Goal: Transaction & Acquisition: Purchase product/service

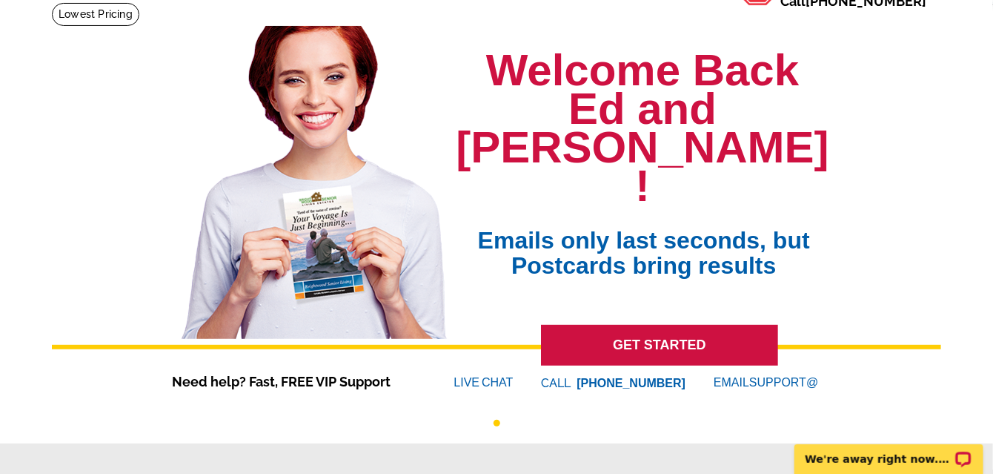
scroll to position [109, 0]
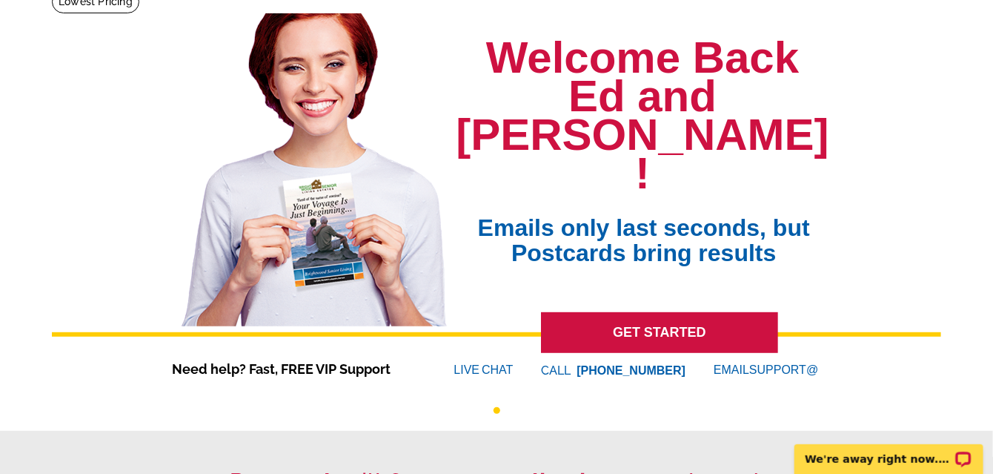
click at [570, 312] on link "GET STARTED" at bounding box center [659, 332] width 237 height 41
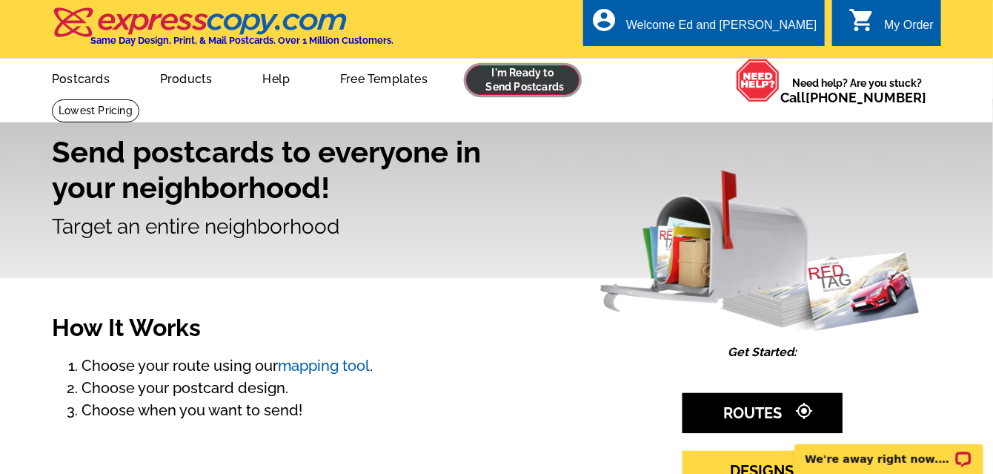
click at [523, 77] on link at bounding box center [522, 80] width 113 height 30
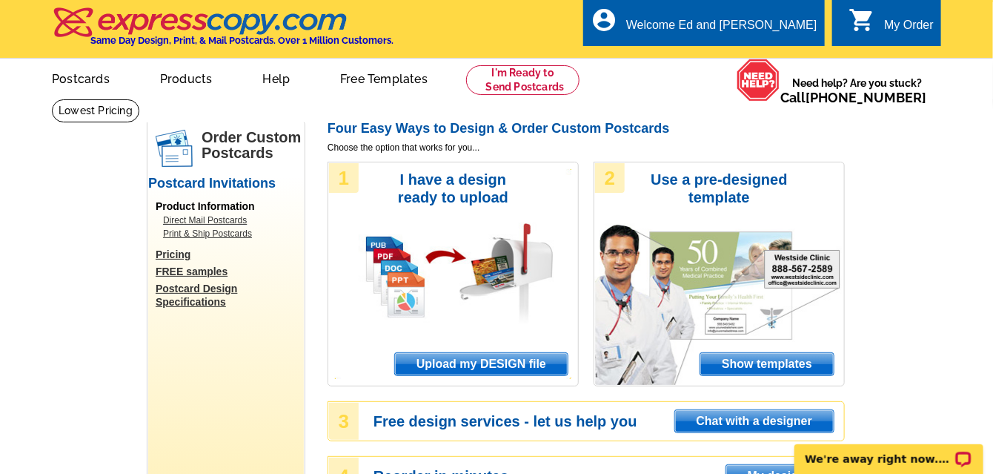
click at [464, 365] on span "Upload my DESIGN file" at bounding box center [481, 364] width 173 height 22
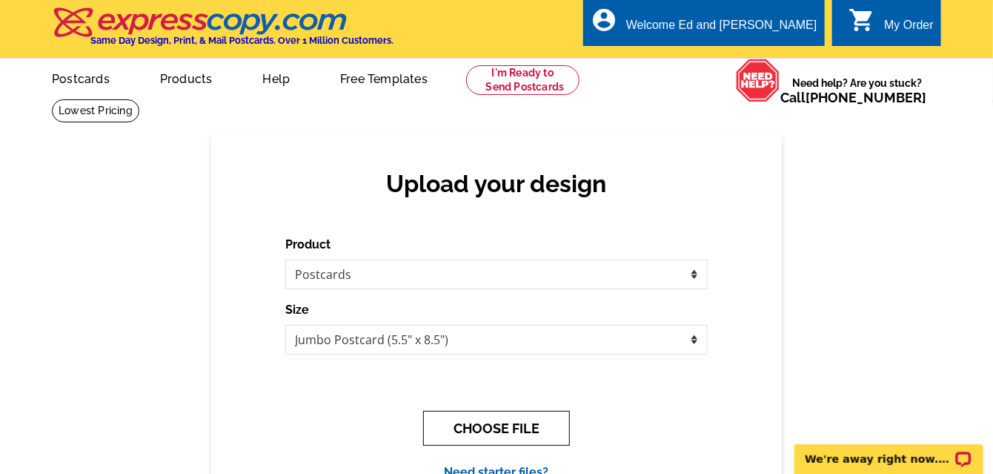
click at [477, 433] on button "CHOOSE FILE" at bounding box center [496, 428] width 147 height 35
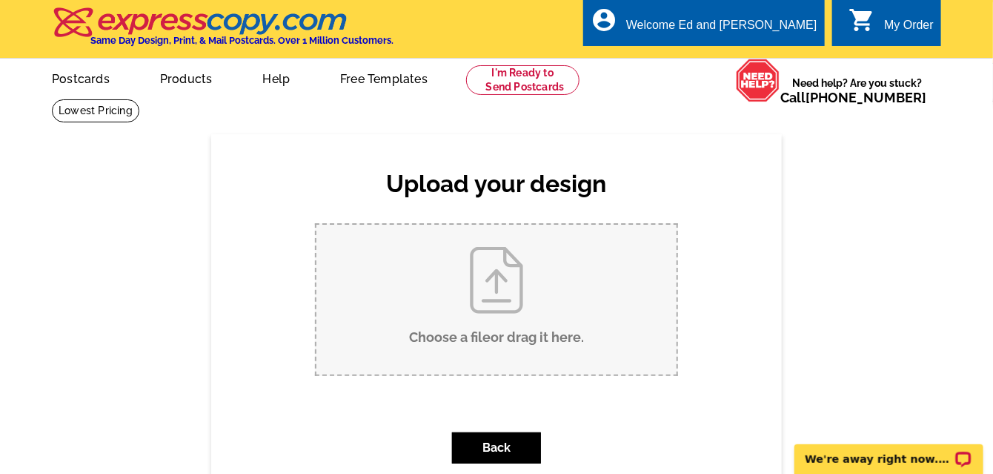
click at [494, 298] on input "Choose a file or drag it here ." at bounding box center [496, 300] width 360 height 150
type input "C:\fakepath\Postcard - 735-737 - 40th Ave.pdf"
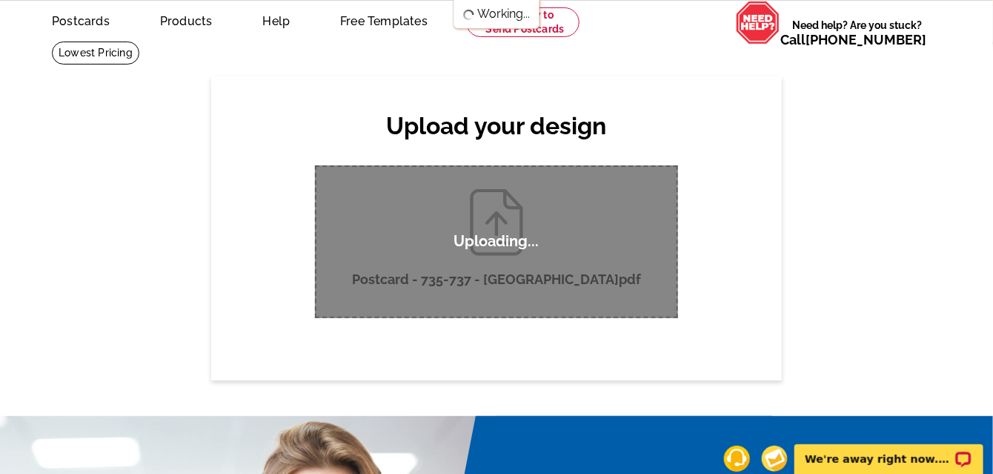
scroll to position [54, 0]
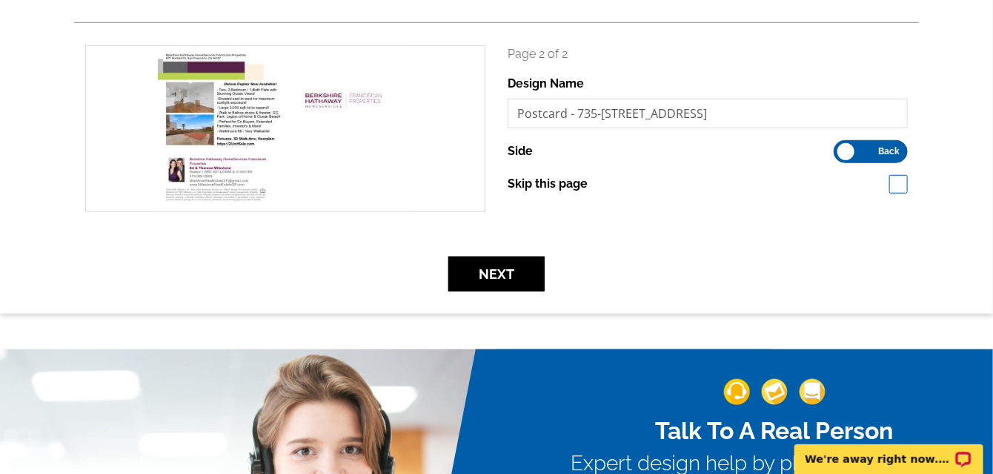
scroll to position [439, 0]
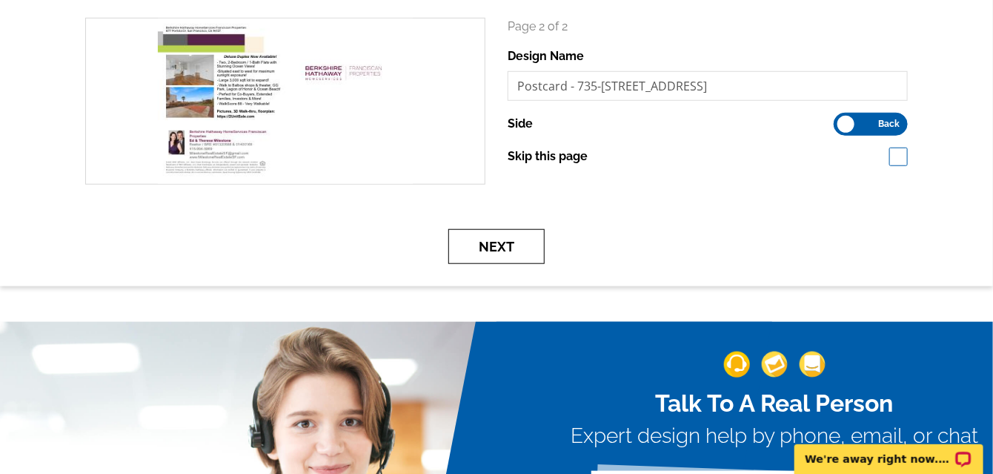
click at [511, 257] on button "Next" at bounding box center [496, 246] width 96 height 35
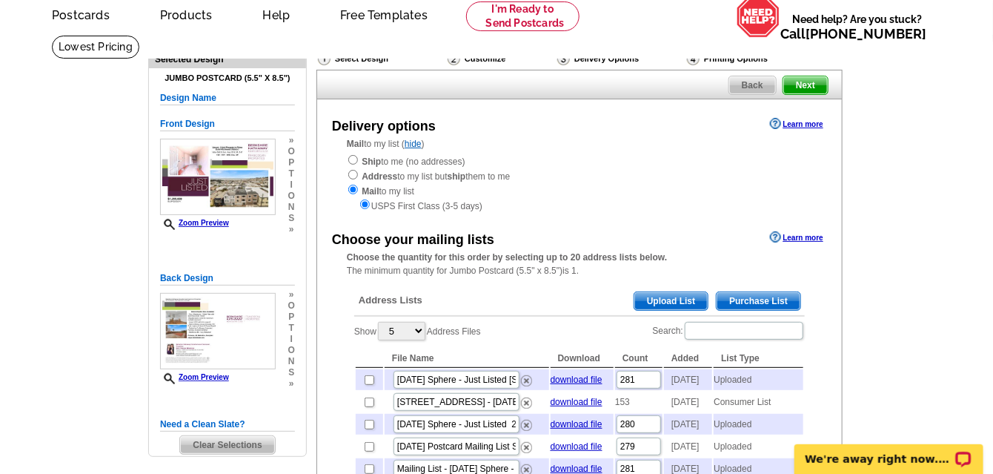
scroll to position [82, 0]
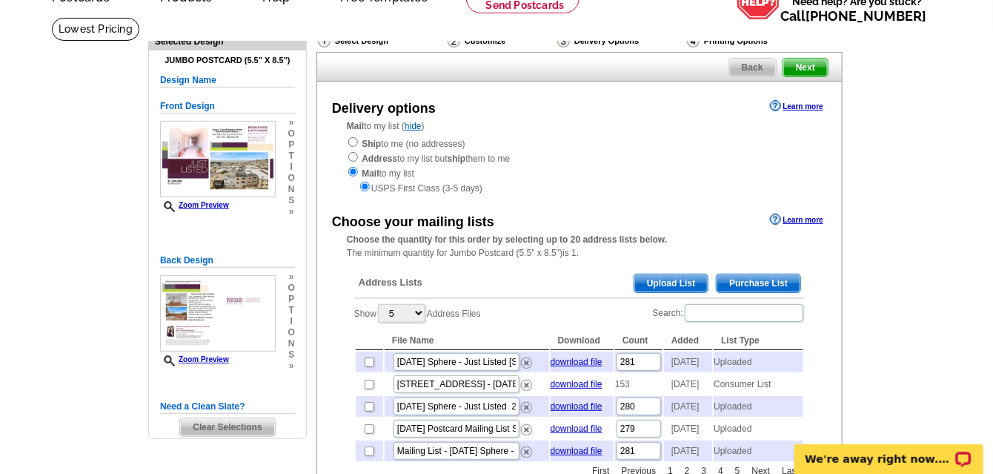
click at [658, 289] on span "Upload List" at bounding box center [670, 283] width 73 height 18
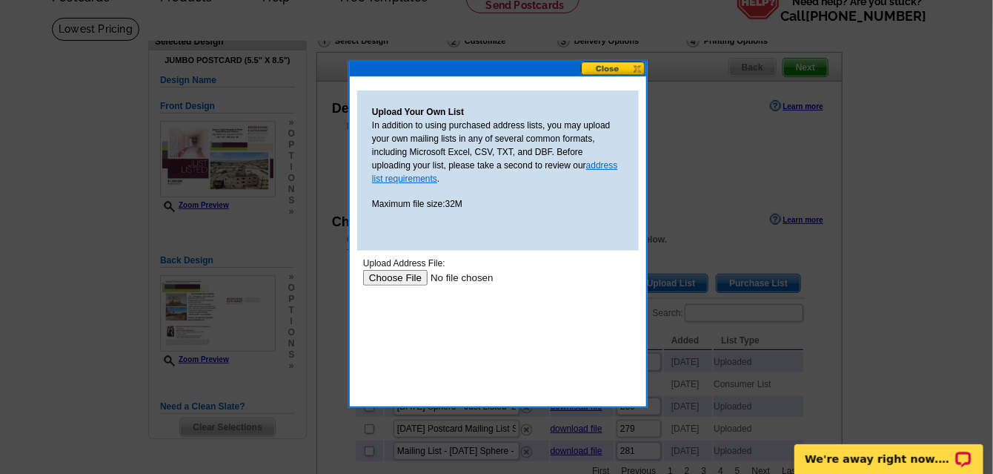
scroll to position [0, 0]
click at [384, 279] on input "file" at bounding box center [455, 277] width 187 height 16
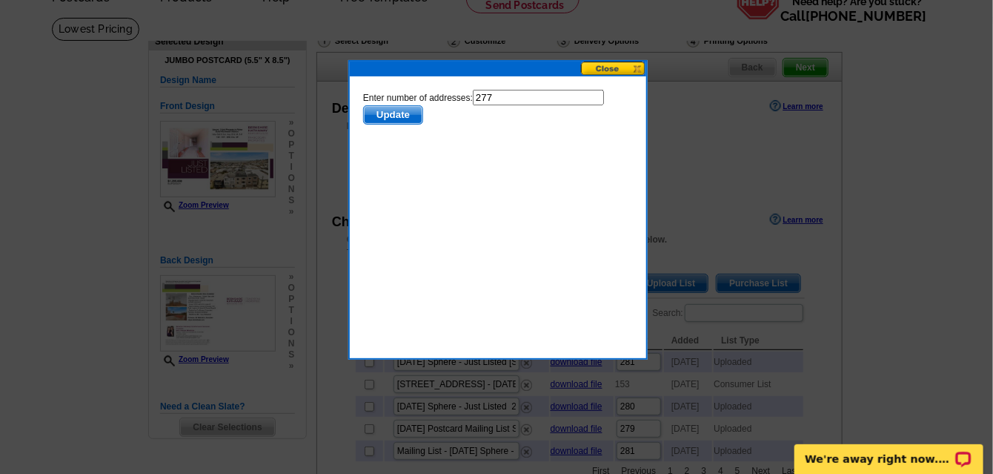
click at [393, 112] on span "Update" at bounding box center [392, 114] width 59 height 18
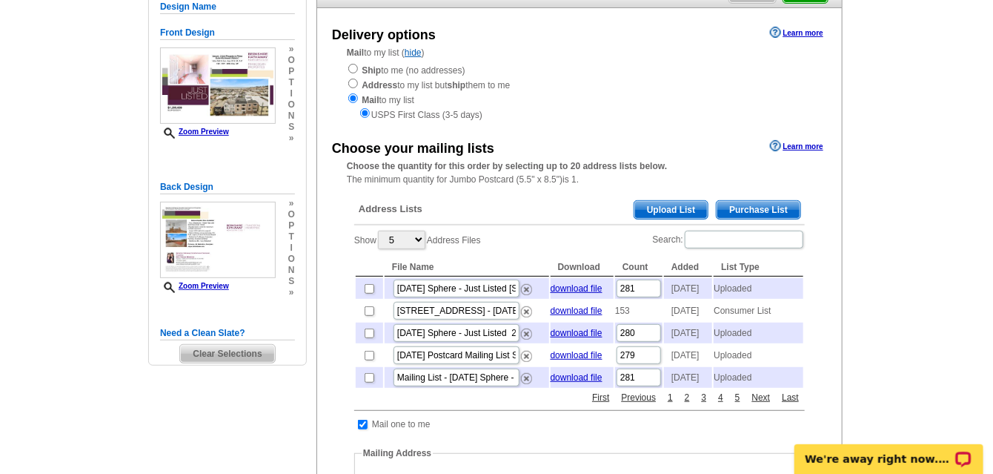
scroll to position [165, 0]
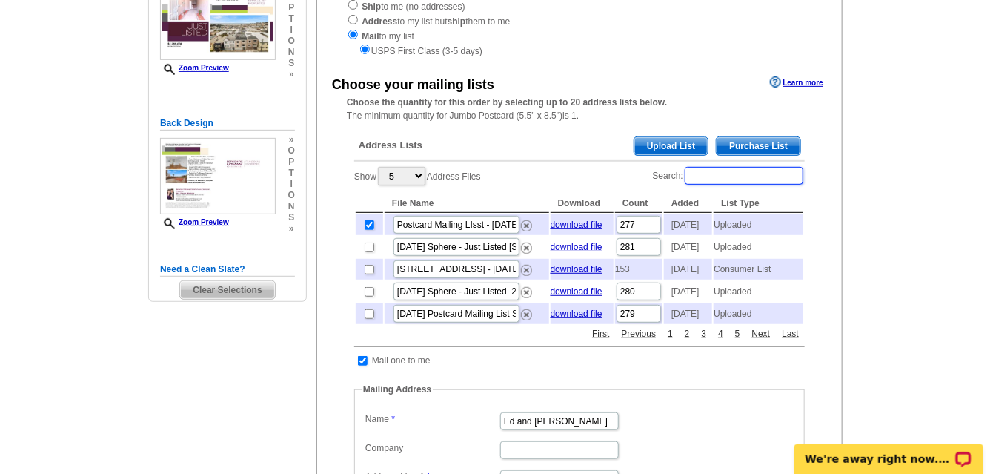
click at [704, 183] on input "Search:" at bounding box center [744, 176] width 119 height 18
click at [782, 152] on span "Purchase List" at bounding box center [759, 146] width 84 height 18
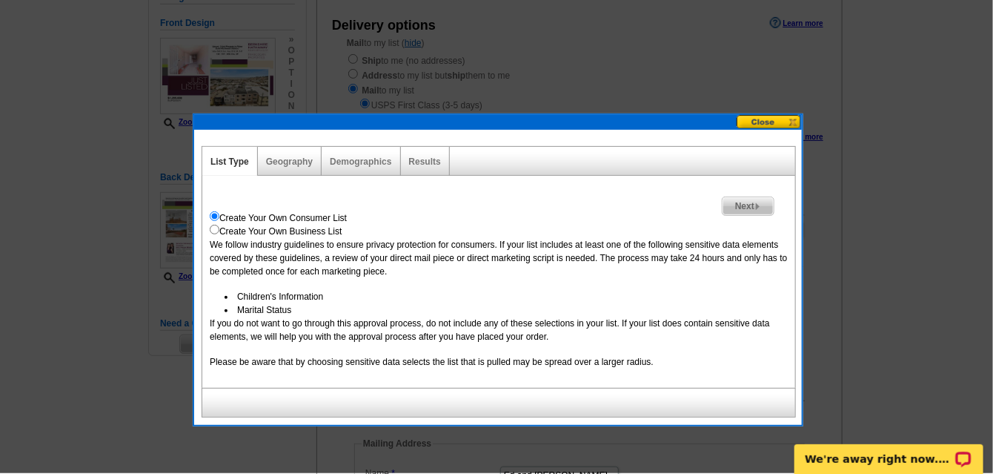
scroll to position [164, 0]
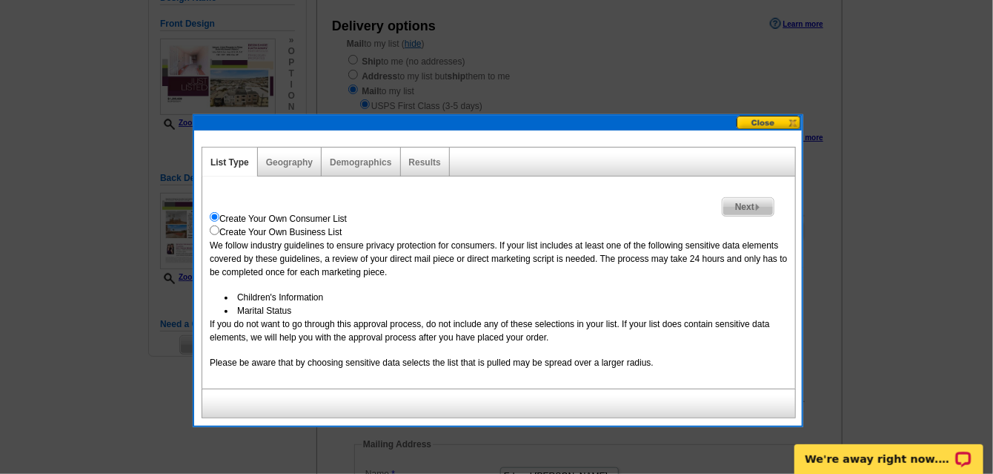
click at [735, 205] on span "Next" at bounding box center [748, 207] width 51 height 18
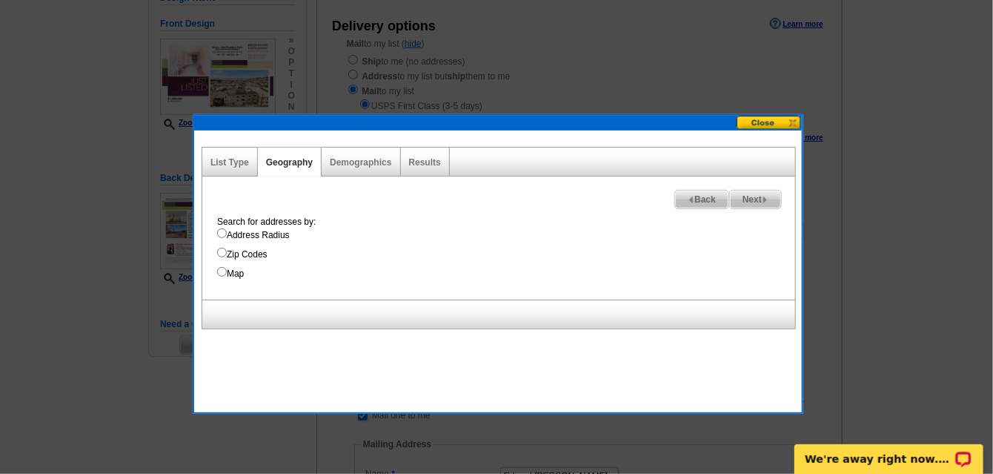
click at [222, 230] on input "Address Radius" at bounding box center [222, 233] width 10 height 10
radio input "true"
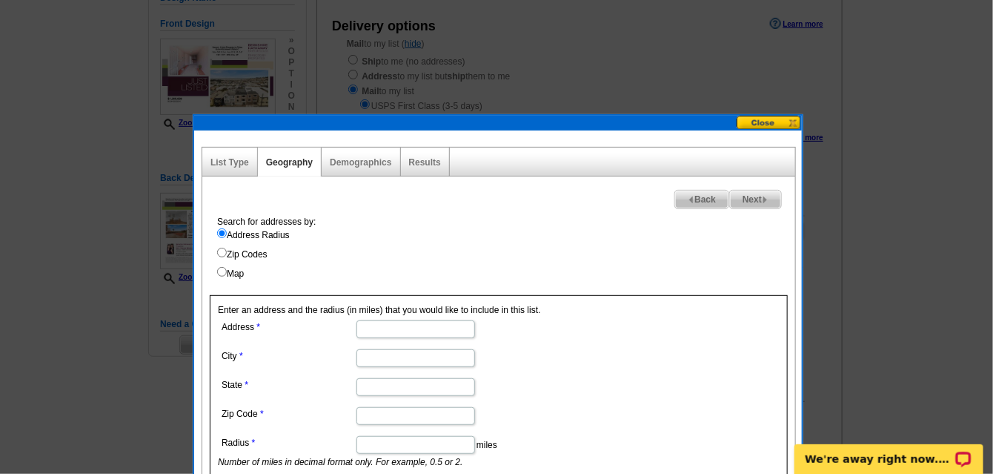
click at [406, 325] on input "Address" at bounding box center [415, 329] width 119 height 18
type input "735 - 40th Avenue"
type input "[GEOGRAPHIC_DATA]"
type input "CA"
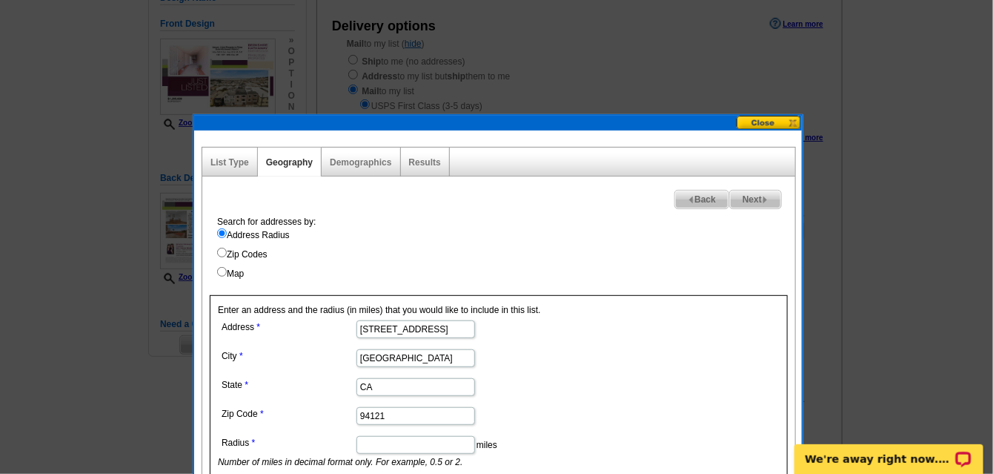
type input "94121"
click at [551, 371] on dl "Address 735 - 40th Avenue City San Francisco State CA Zip Code 94121 Radius mil…" at bounding box center [415, 392] width 394 height 152
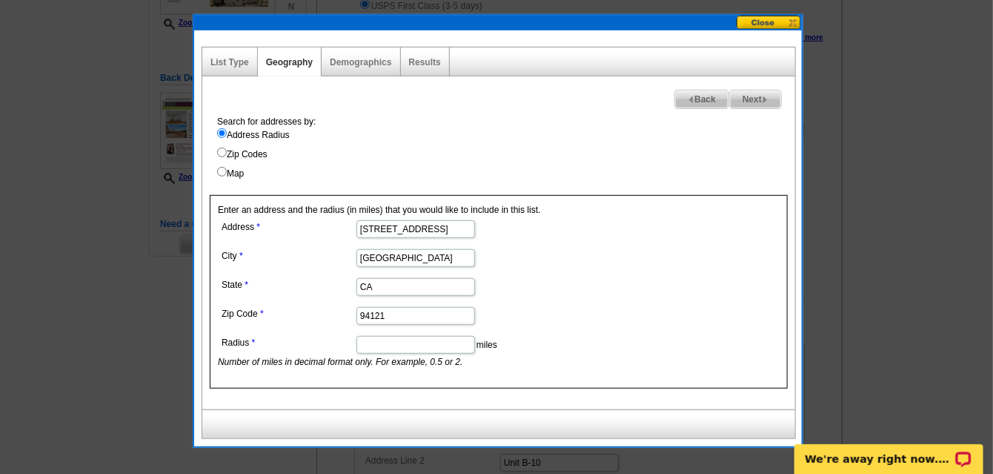
scroll to position [273, 0]
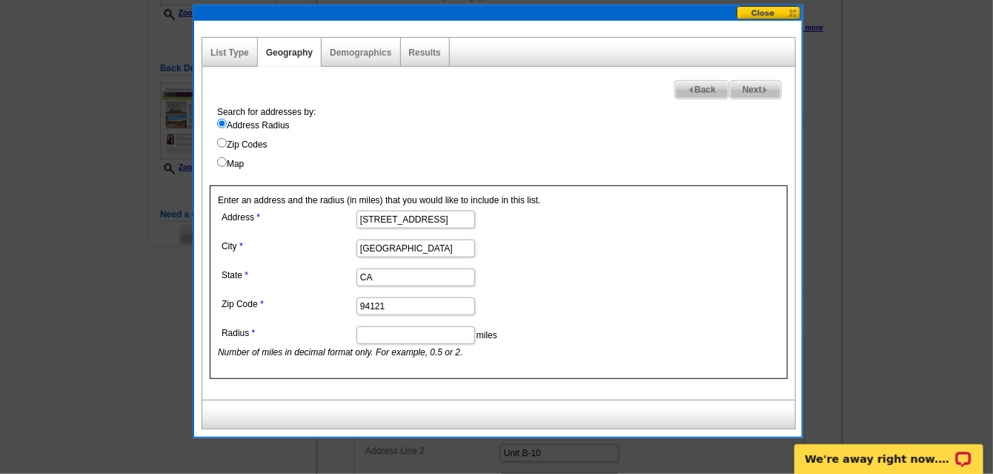
click at [391, 342] on dd "miles Number of miles in decimal format only. For example, 0.5 or 2." at bounding box center [415, 340] width 394 height 36
click at [377, 339] on input "Radius" at bounding box center [415, 335] width 119 height 18
type input ".2"
click at [743, 86] on span "Next" at bounding box center [755, 90] width 51 height 18
select select
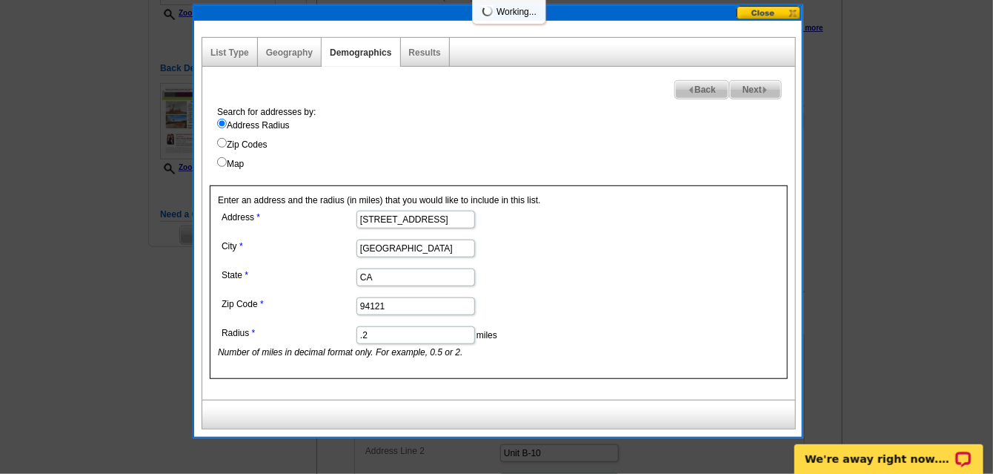
select select
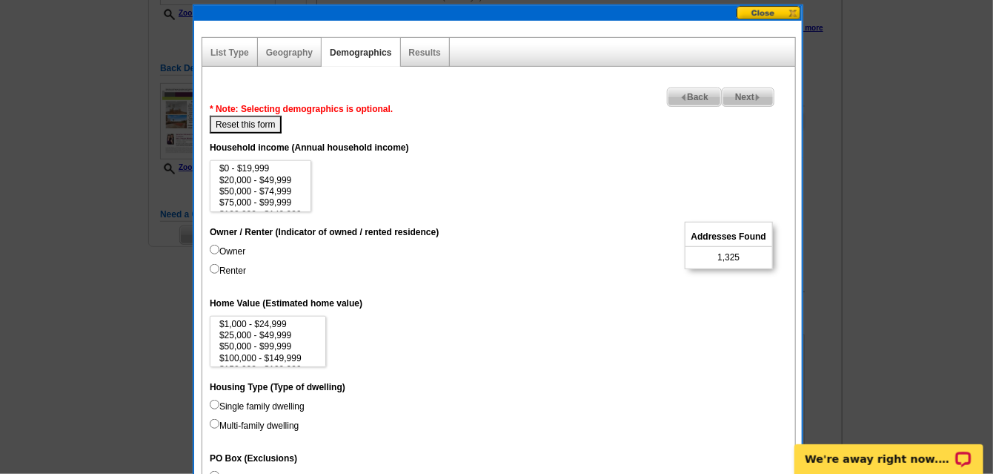
click at [211, 247] on input "Owner" at bounding box center [215, 250] width 10 height 10
radio input "true"
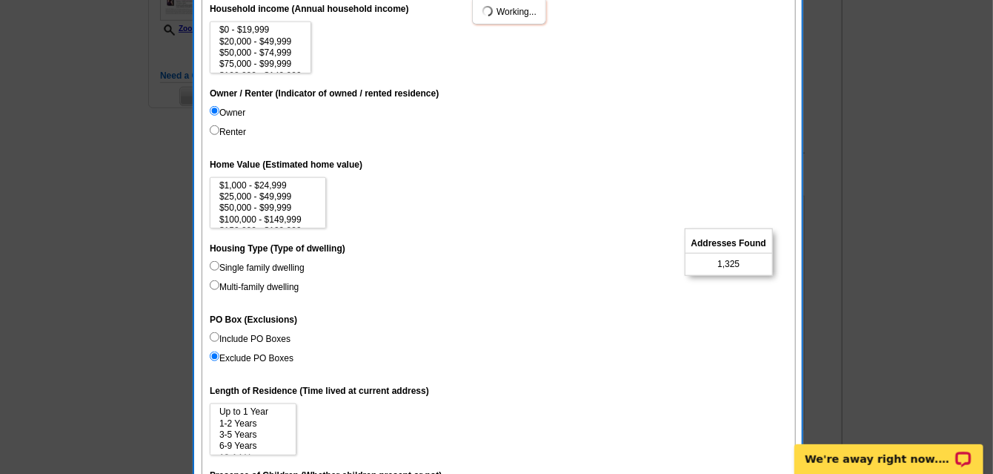
scroll to position [438, 0]
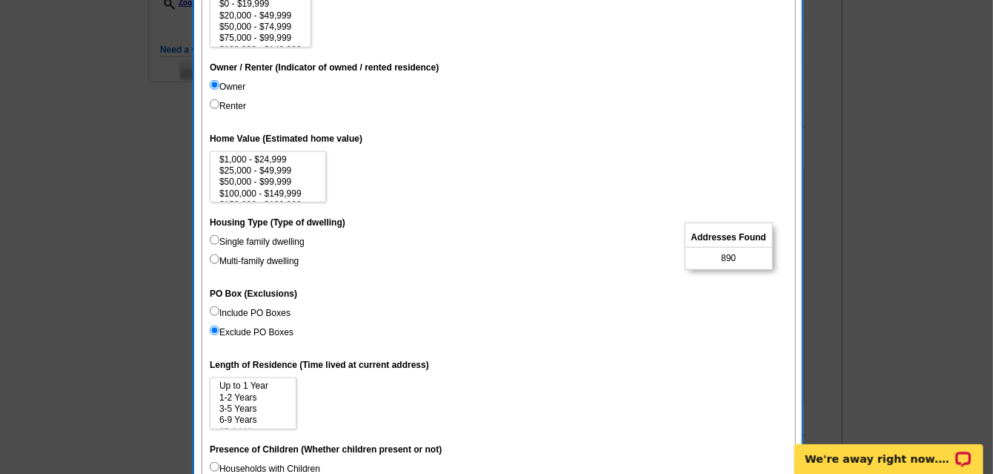
click at [214, 259] on input "Multi-family dwelling" at bounding box center [215, 259] width 10 height 10
radio input "true"
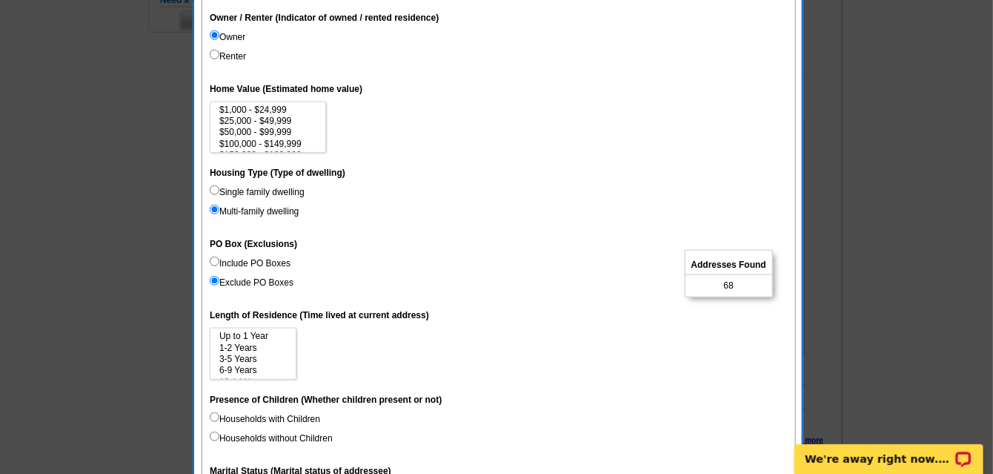
scroll to position [520, 0]
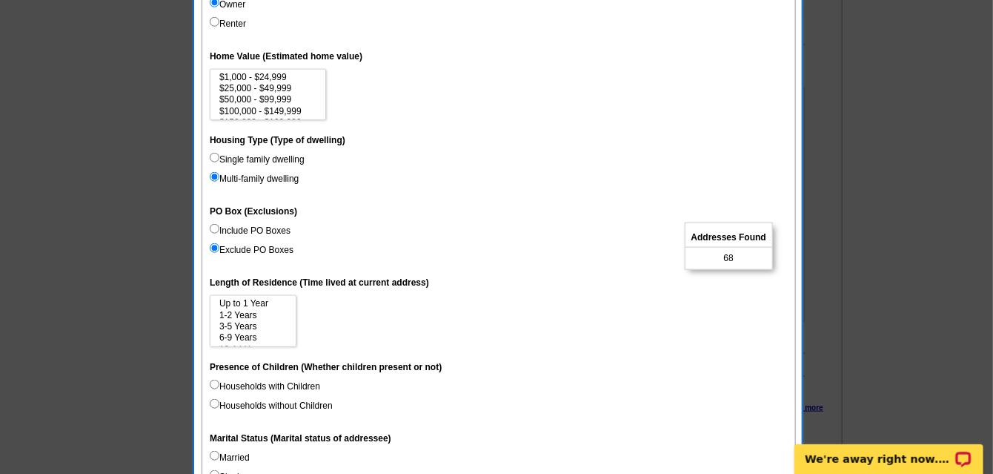
click at [216, 153] on input "Single family dwelling" at bounding box center [215, 158] width 10 height 10
radio input "true"
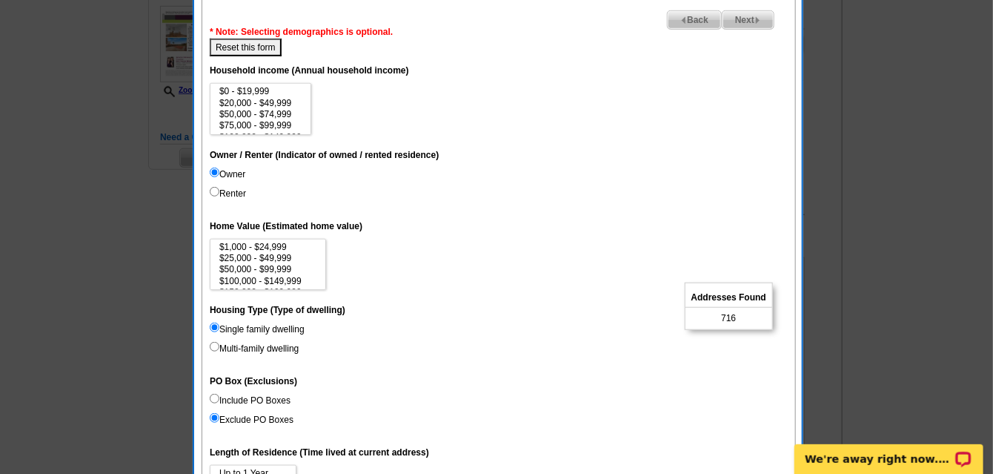
scroll to position [328, 0]
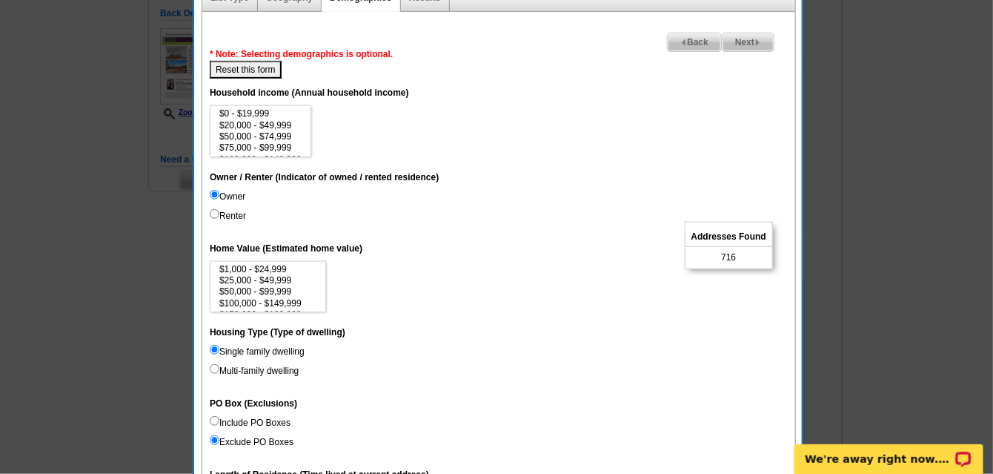
click at [213, 369] on input "Multi-family dwelling" at bounding box center [215, 369] width 10 height 10
radio input "true"
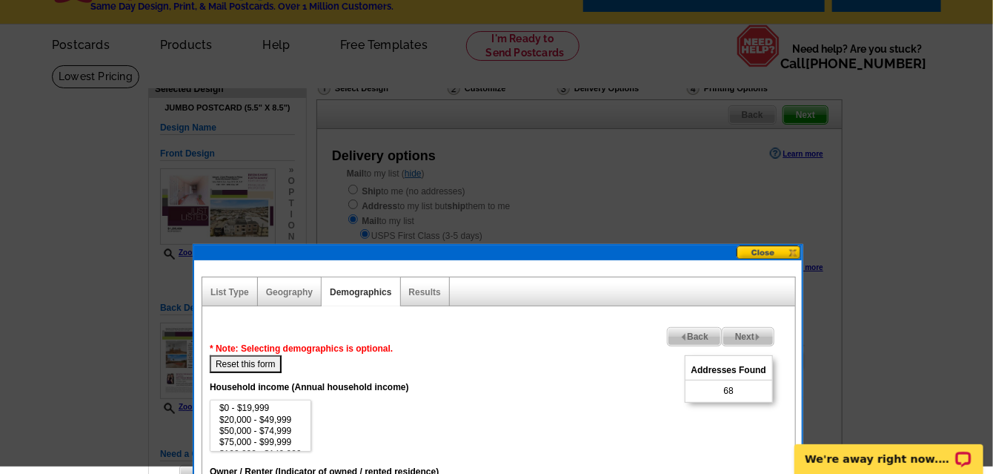
scroll to position [27, 0]
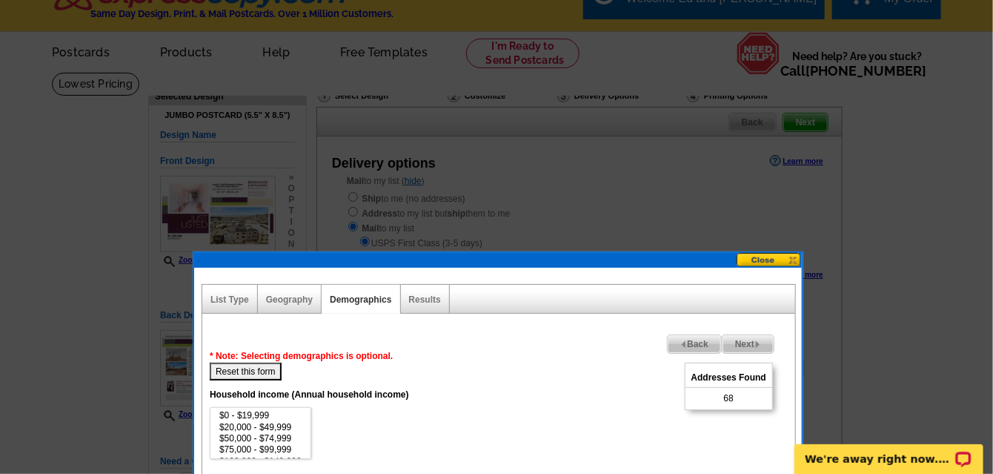
click at [698, 339] on span "Back" at bounding box center [694, 344] width 53 height 18
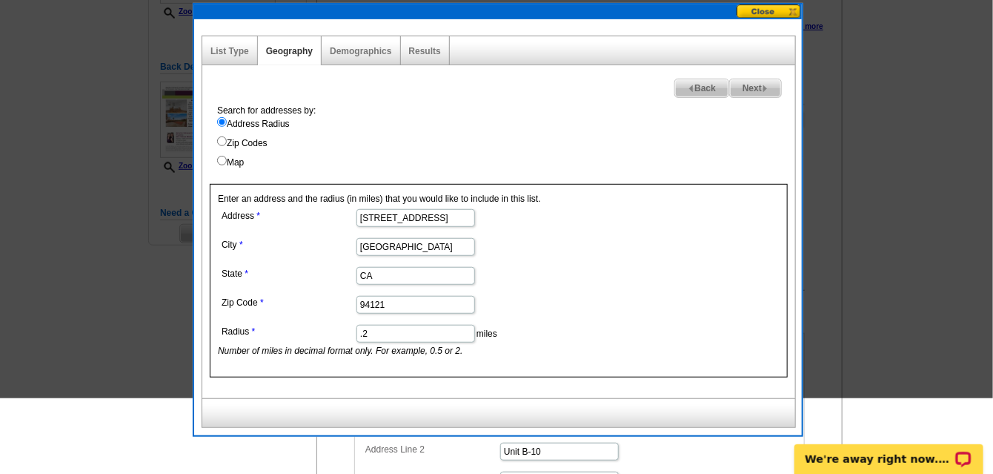
scroll to position [328, 0]
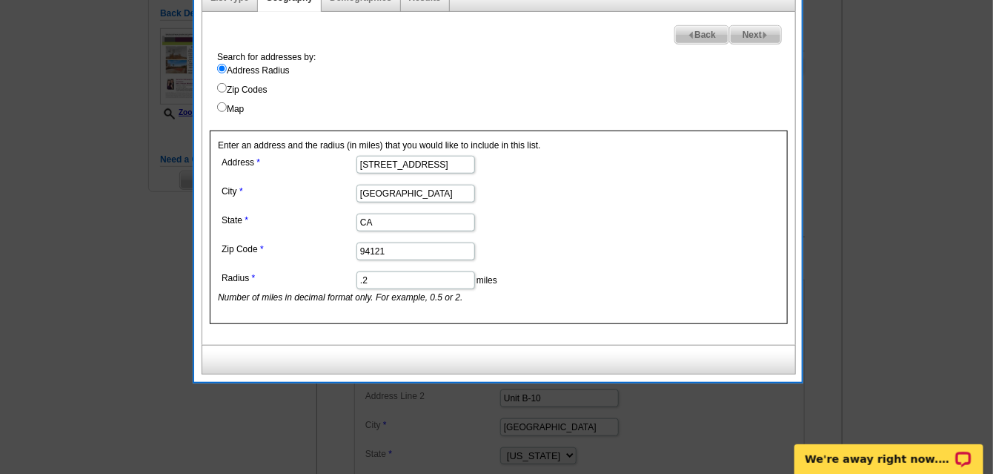
drag, startPoint x: 418, startPoint y: 279, endPoint x: 339, endPoint y: 274, distance: 79.5
click at [339, 274] on dl "Address 735 - 40th Avenue City San Francisco State CA Zip Code 94121 Radius .2 …" at bounding box center [415, 228] width 394 height 152
type input ".5"
click at [748, 219] on form "Address 735 - 40th Avenue City San Francisco State CA Zip Code 94121 Radius .5 …" at bounding box center [499, 228] width 562 height 152
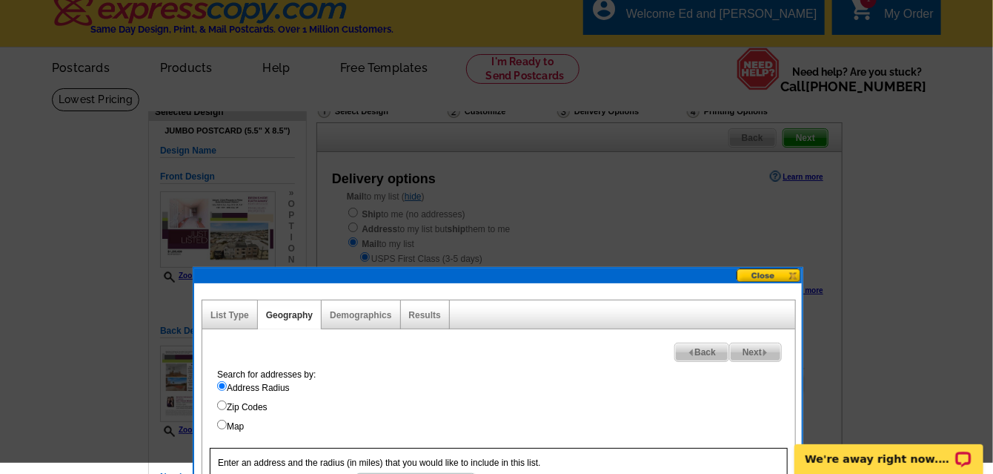
scroll to position [0, 0]
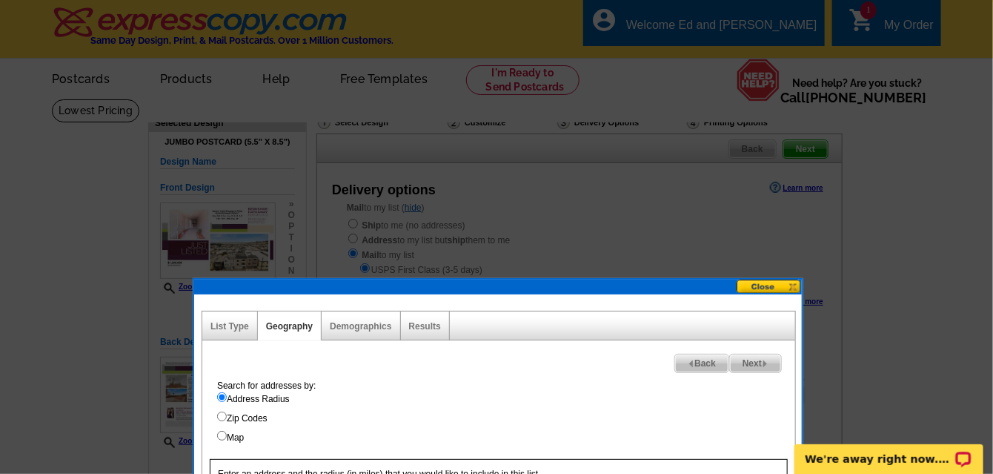
click at [763, 360] on img at bounding box center [765, 363] width 7 height 7
select select
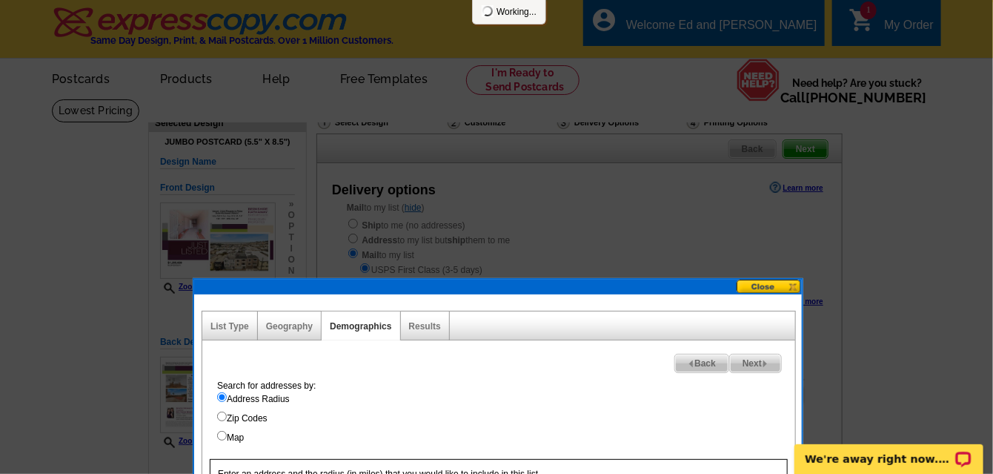
select select
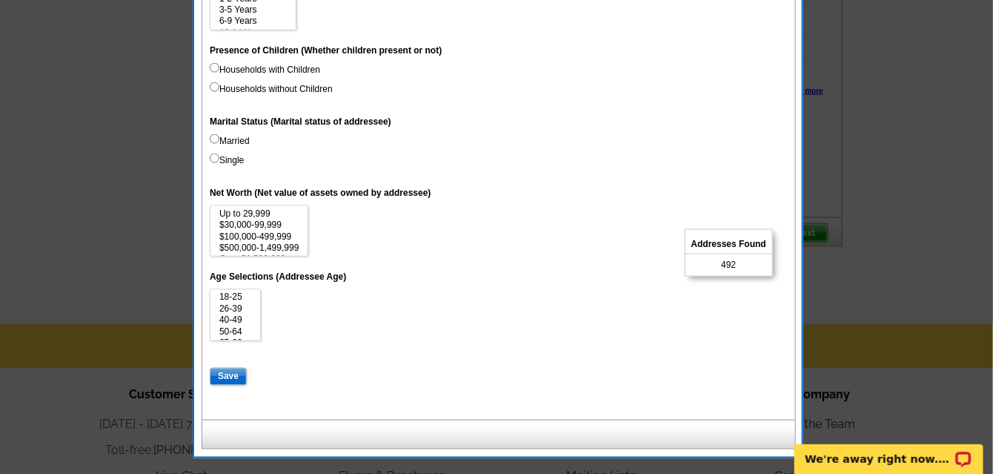
scroll to position [851, 0]
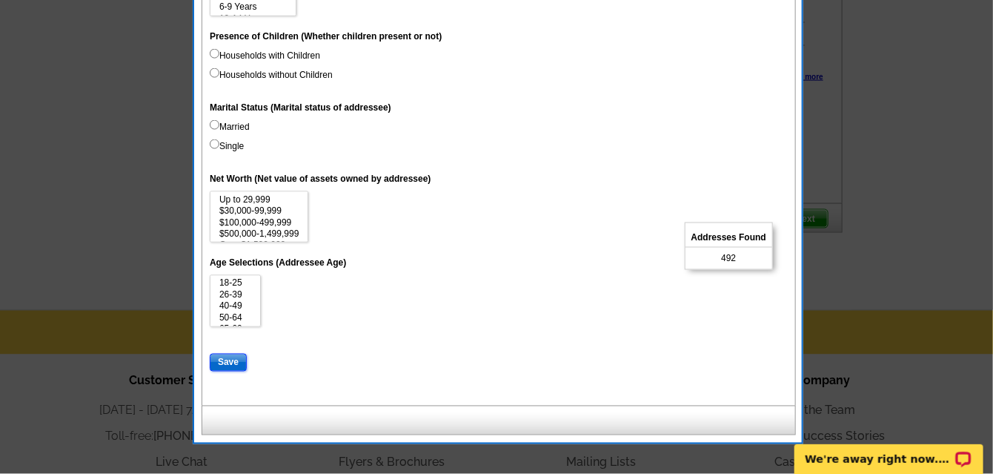
click at [219, 357] on input "Save" at bounding box center [228, 362] width 37 height 18
select select
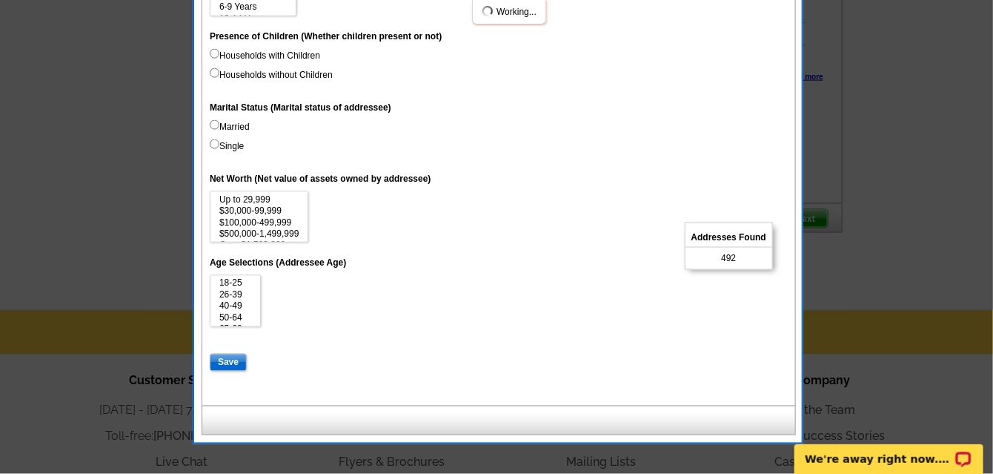
select select
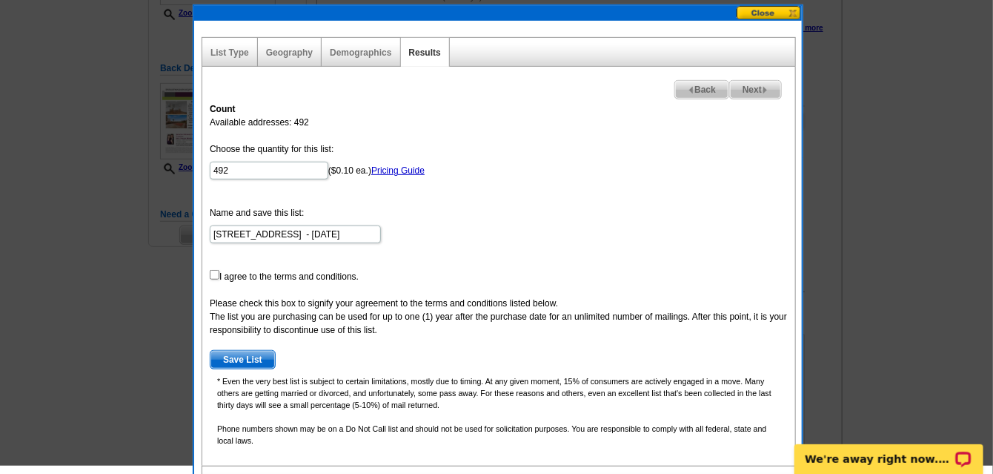
scroll to position [274, 0]
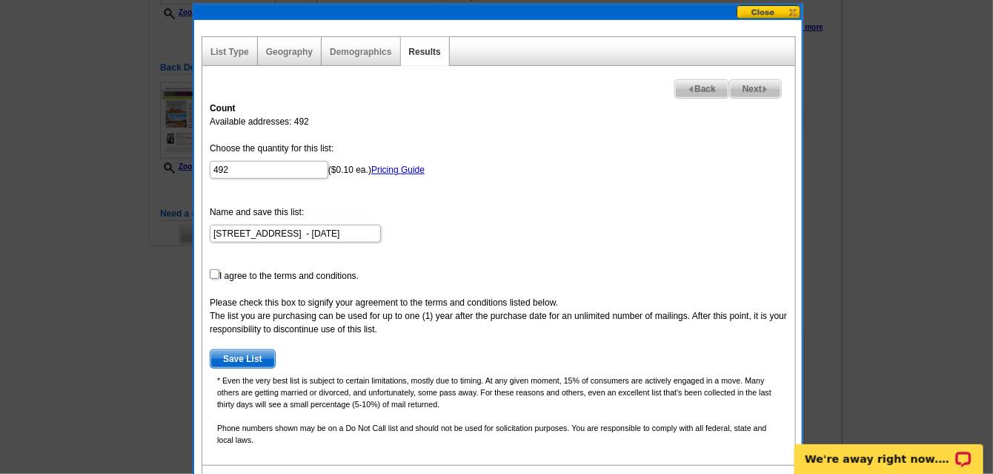
click at [216, 269] on input "checkbox" at bounding box center [215, 274] width 10 height 10
checkbox input "true"
click at [225, 356] on span "Save List" at bounding box center [242, 359] width 64 height 18
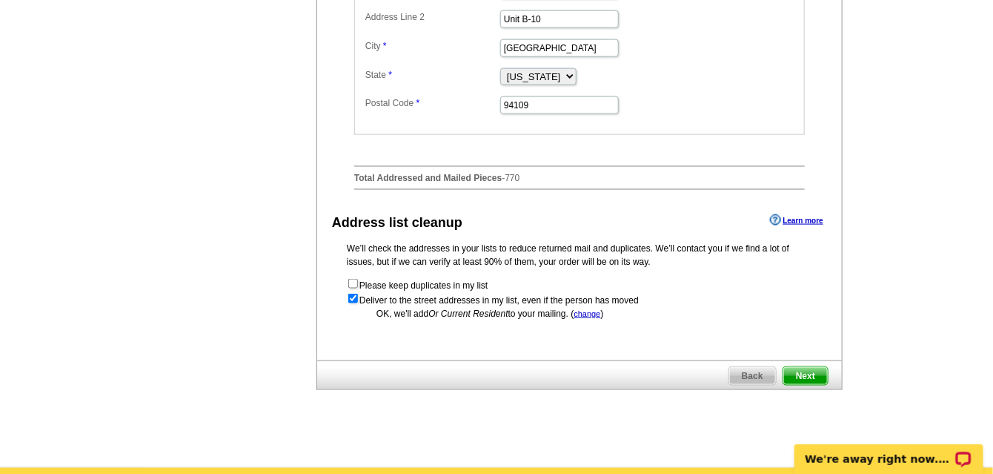
scroll to position [713, 0]
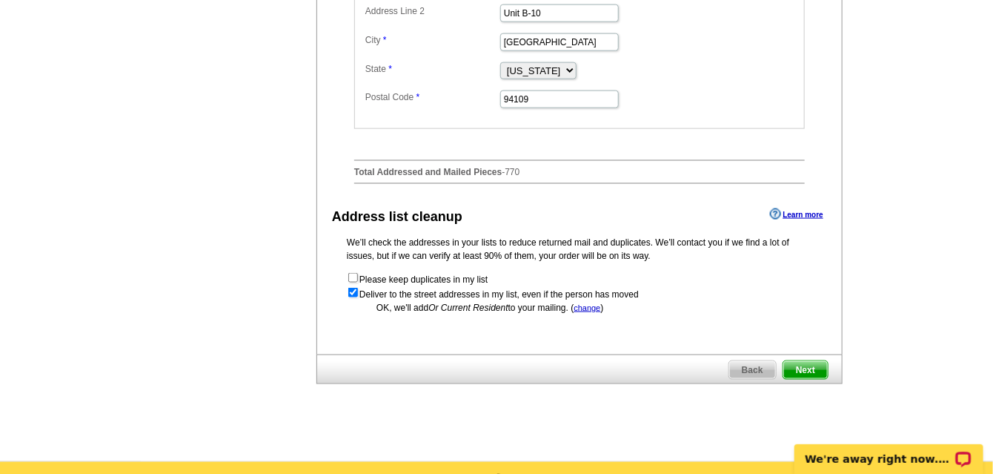
click at [803, 379] on span "Next" at bounding box center [805, 370] width 44 height 18
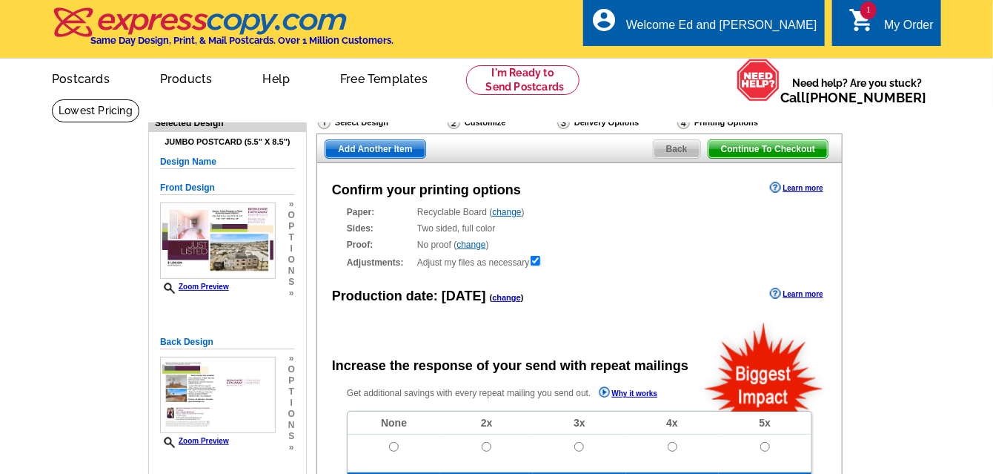
radio input "false"
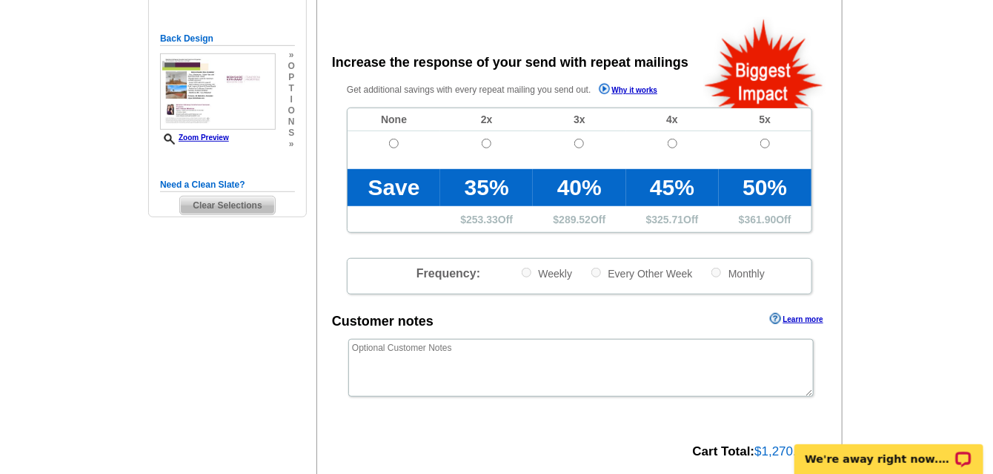
scroll to position [302, 0]
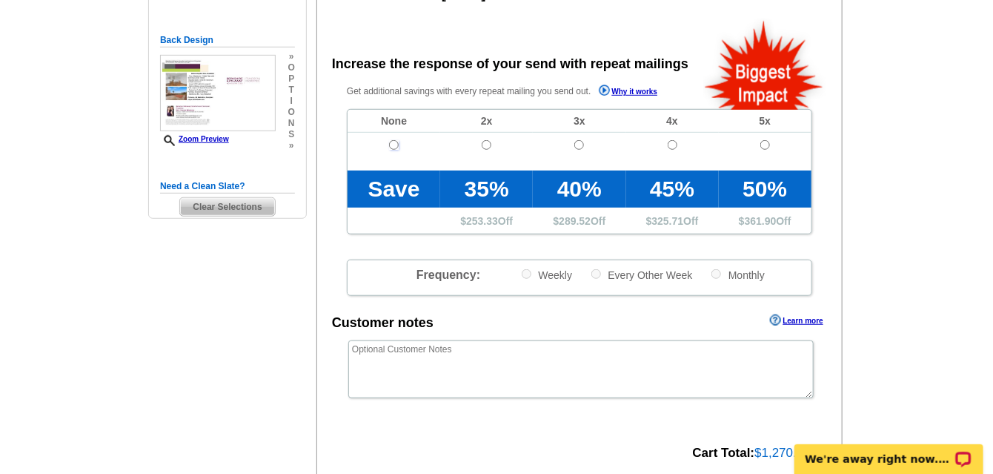
click at [392, 144] on input "radio" at bounding box center [394, 145] width 10 height 10
radio input "true"
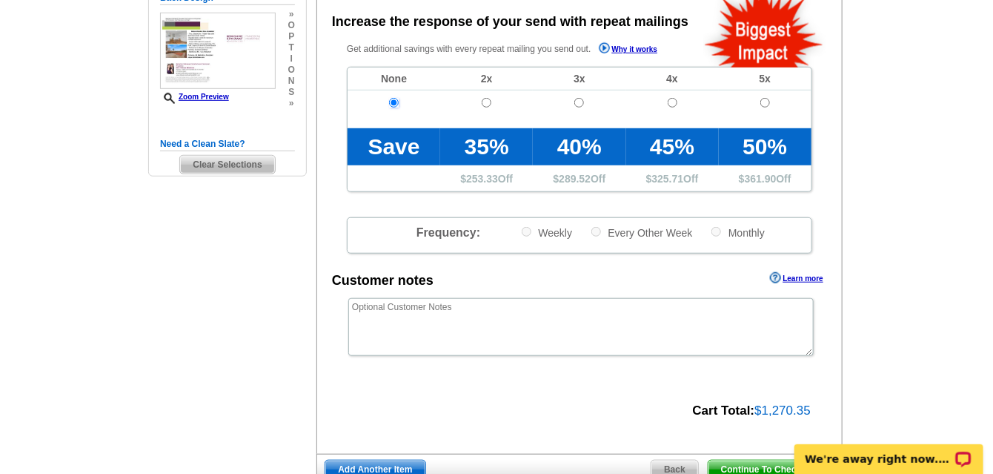
scroll to position [384, 0]
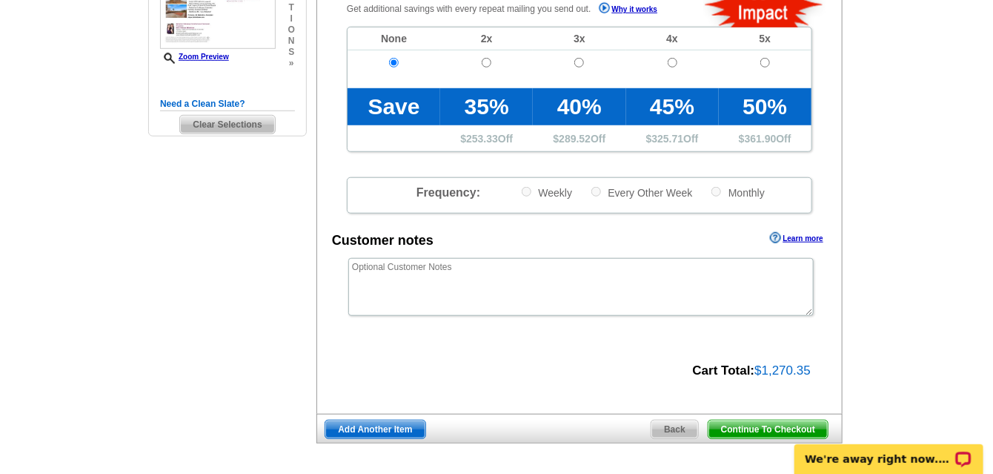
click at [804, 427] on body "We're away right now. Please check back later!" at bounding box center [888, 449] width 208 height 47
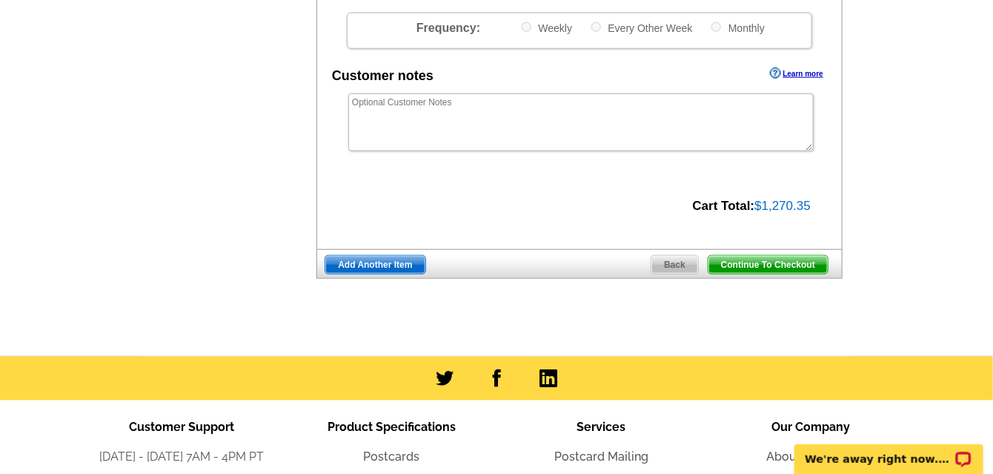
scroll to position [548, 0]
click at [765, 259] on span "Continue To Checkout" at bounding box center [767, 265] width 119 height 18
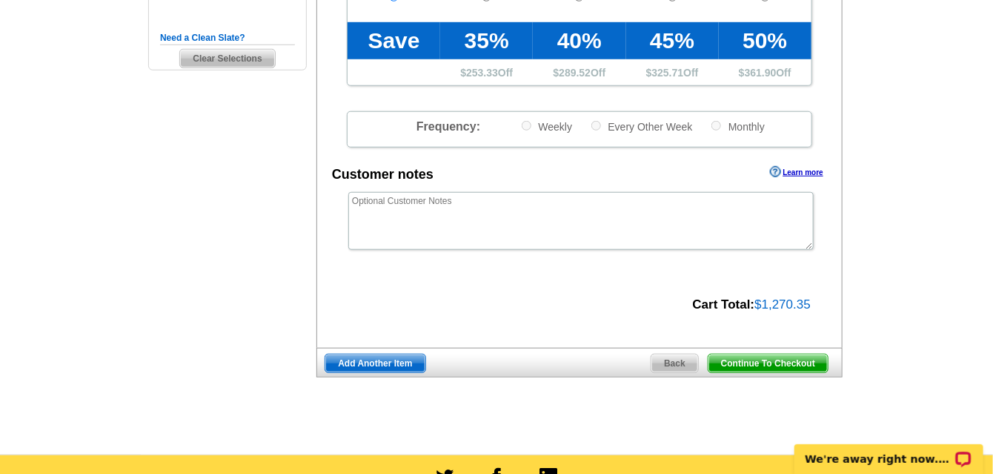
scroll to position [439, 0]
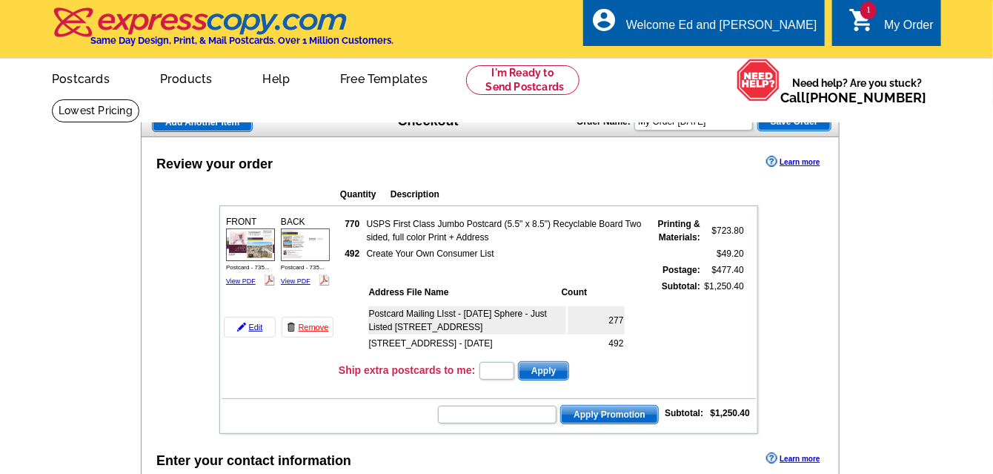
click at [502, 327] on td "Postcard Mailing LIsst - [DATE] Sphere - Just Listed [STREET_ADDRESS]" at bounding box center [467, 320] width 198 height 28
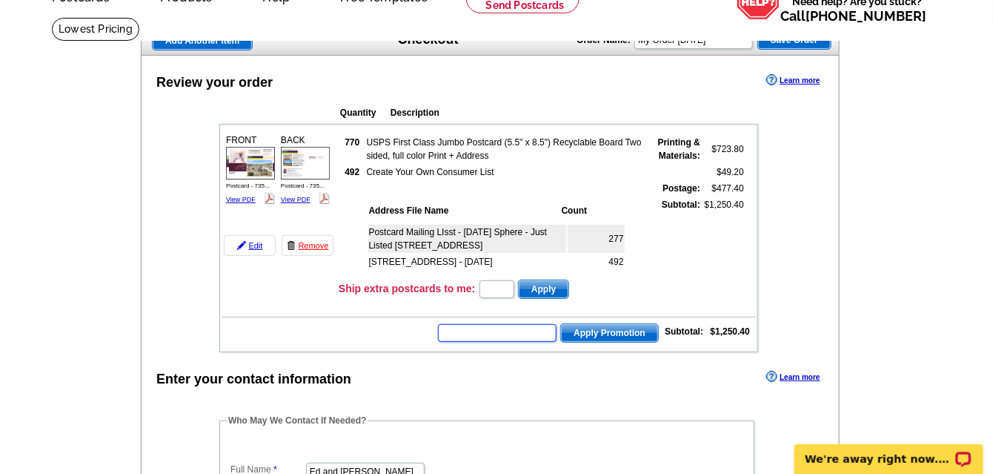
click at [502, 324] on input "text" at bounding box center [497, 333] width 119 height 18
type input "GROW0725"
click at [578, 324] on span "Apply Promotion" at bounding box center [609, 333] width 97 height 18
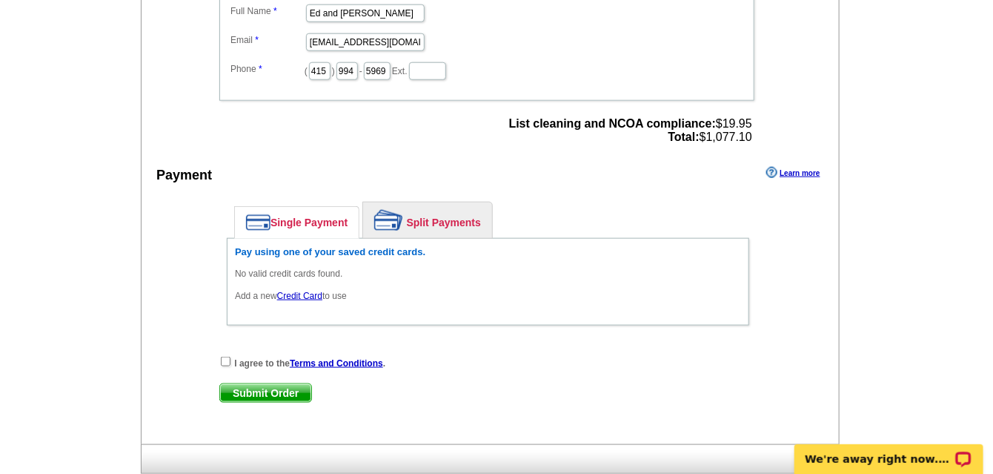
scroll to position [576, 0]
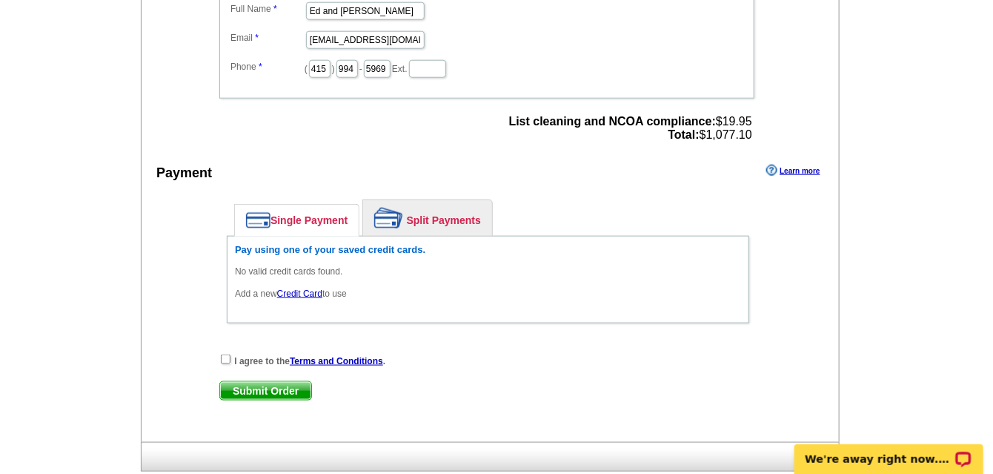
click at [309, 288] on link "Credit Card" at bounding box center [299, 293] width 45 height 10
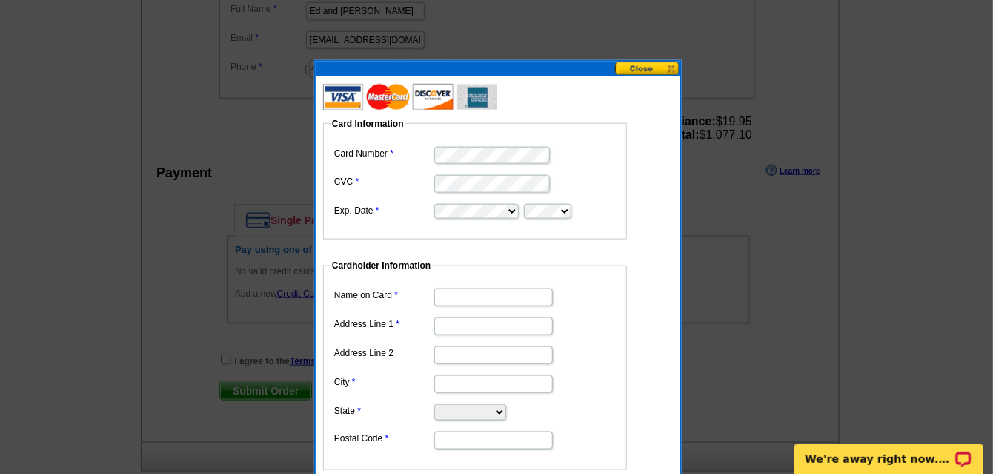
click at [525, 296] on input "Name on Card" at bounding box center [493, 297] width 119 height 18
type input "[PERSON_NAME]"
type input "1880 [PERSON_NAME] Unit B10"
type input "San Francisco"
select select "CA"
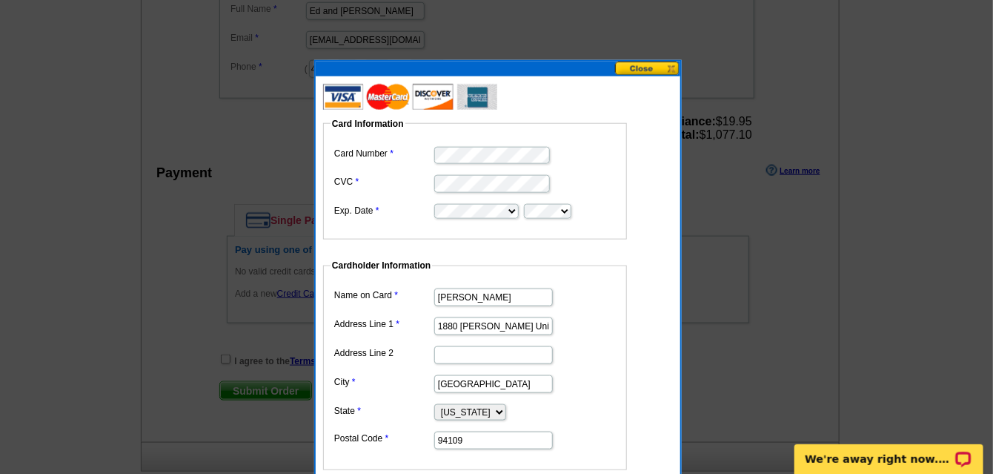
type input "94109"
click at [397, 437] on label "Postal Code" at bounding box center [383, 437] width 99 height 13
click at [434, 437] on input "94109" at bounding box center [493, 440] width 119 height 18
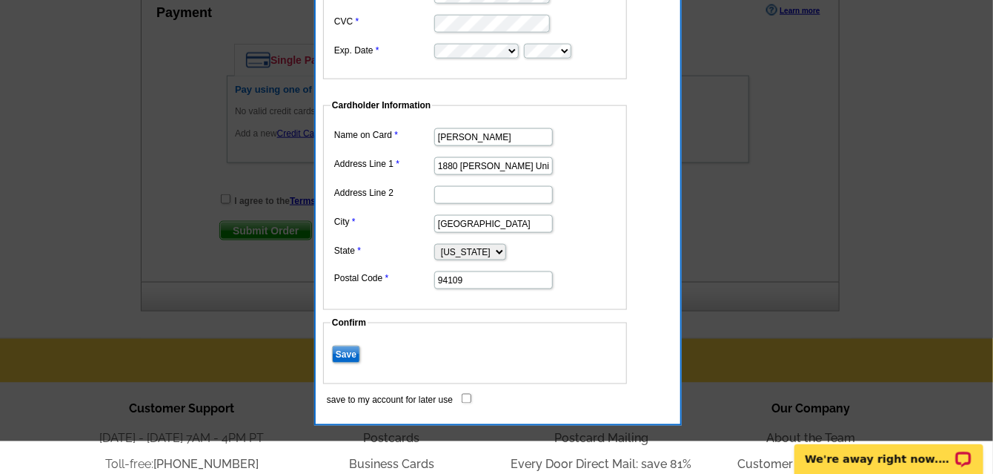
scroll to position [768, 0]
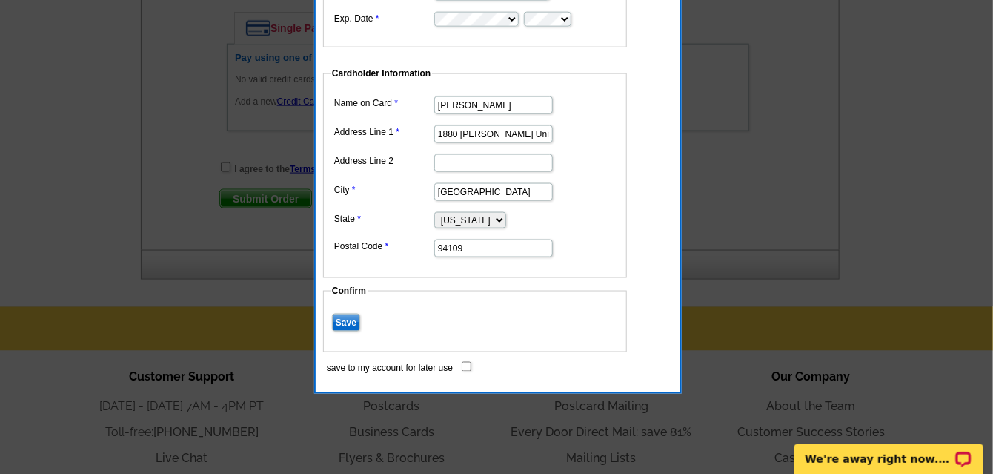
click at [339, 313] on input "Save" at bounding box center [346, 322] width 28 height 18
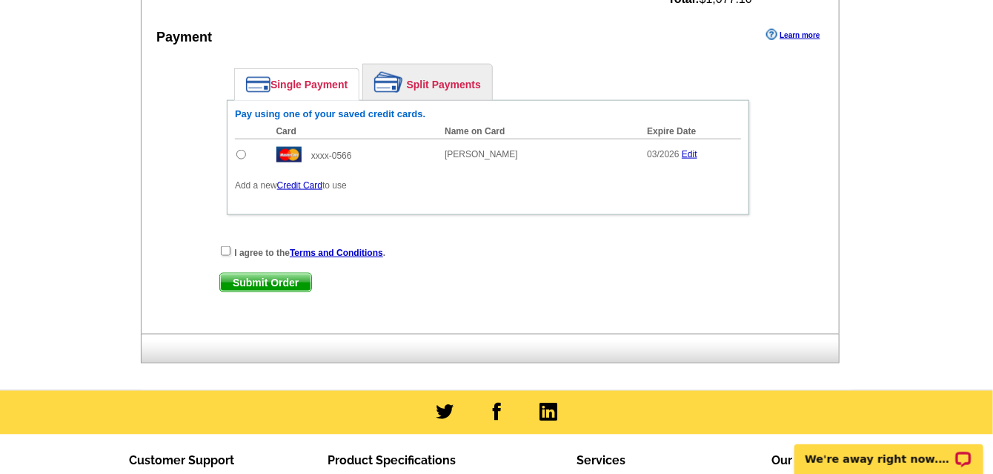
scroll to position [631, 0]
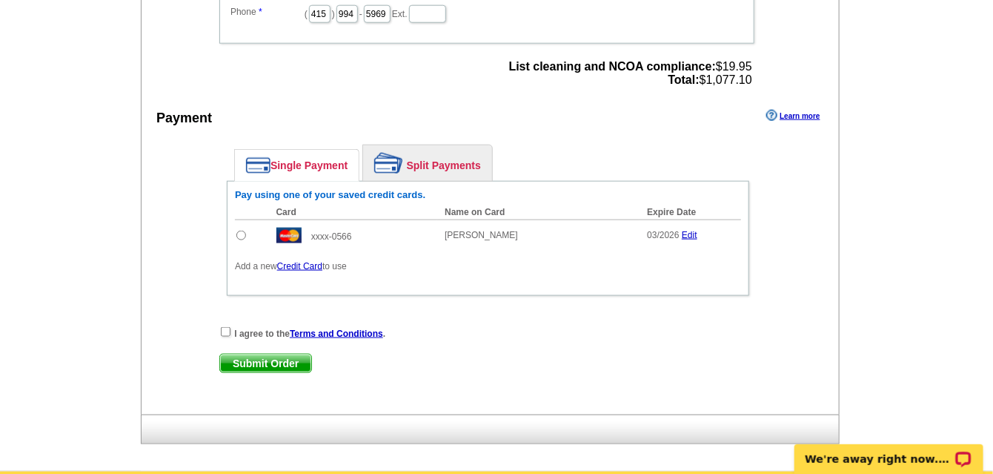
click at [242, 230] on input "radio" at bounding box center [241, 235] width 10 height 10
radio input "true"
click at [228, 327] on input "checkbox" at bounding box center [226, 332] width 10 height 10
checkbox input "true"
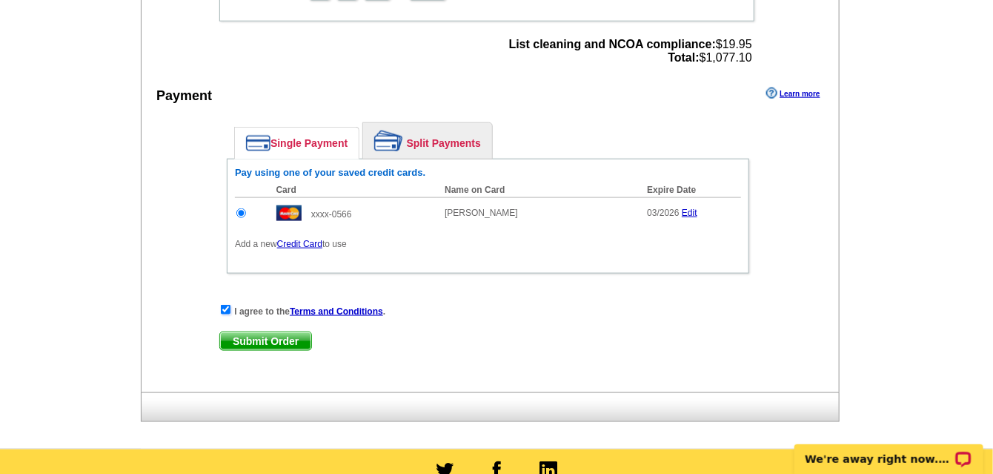
scroll to position [685, 0]
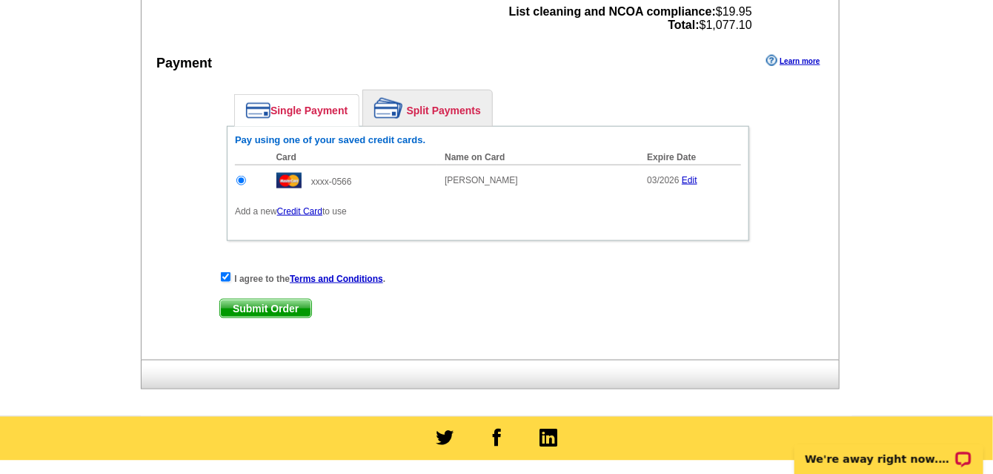
click at [302, 299] on span "Submit Order" at bounding box center [265, 308] width 91 height 18
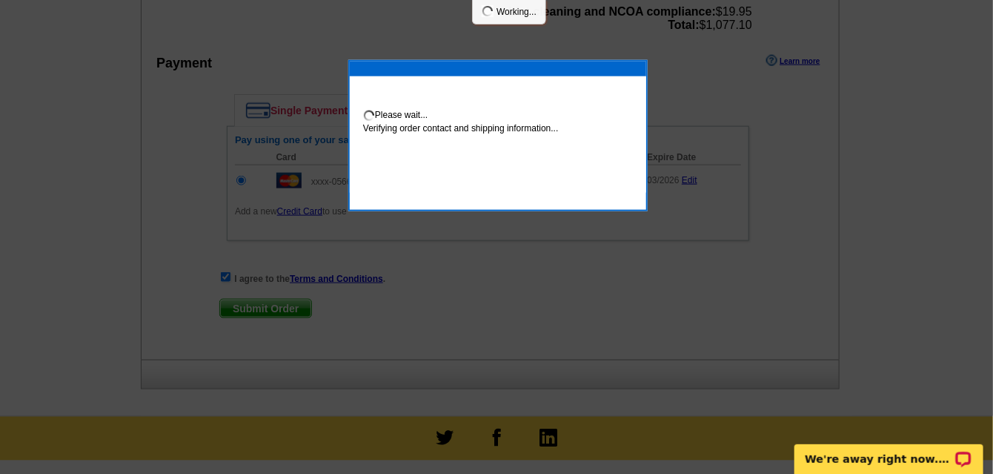
scroll to position [760, 0]
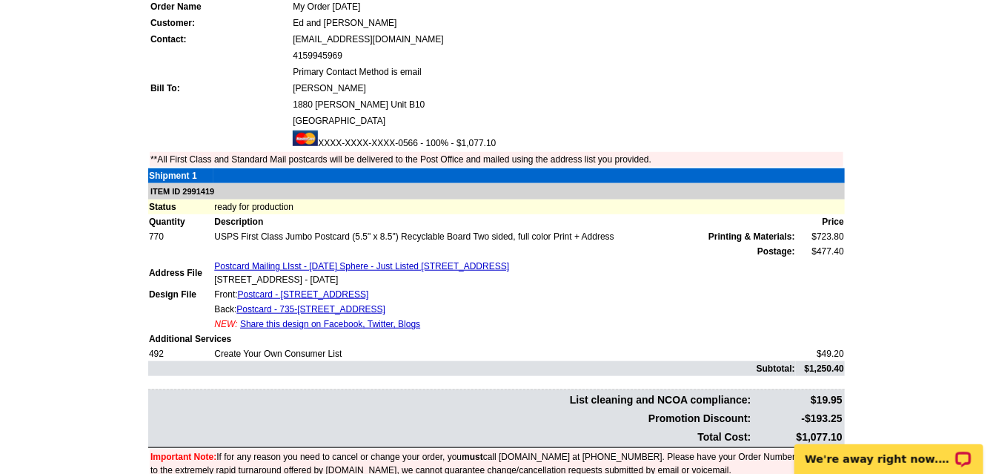
scroll to position [356, 0]
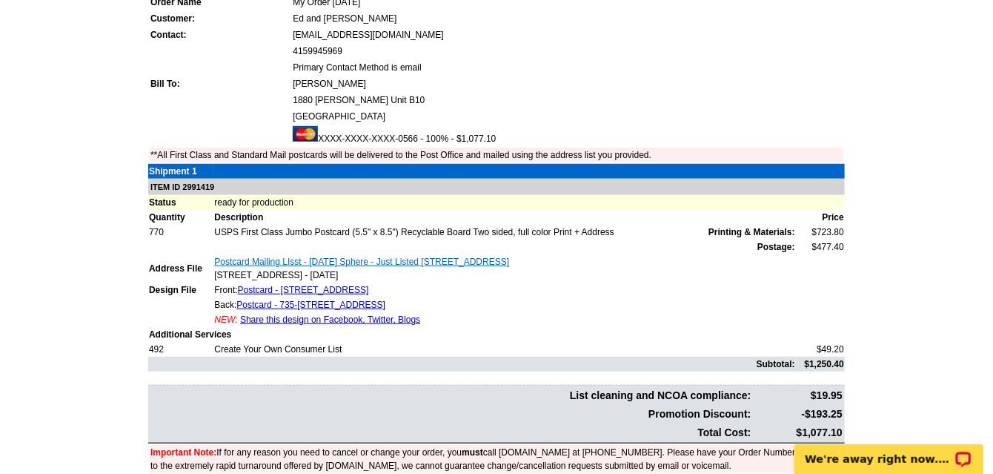
click at [396, 256] on link "Postcard Mailing LIsst - [DATE] Sphere - Just Listed [STREET_ADDRESS]" at bounding box center [361, 261] width 295 height 10
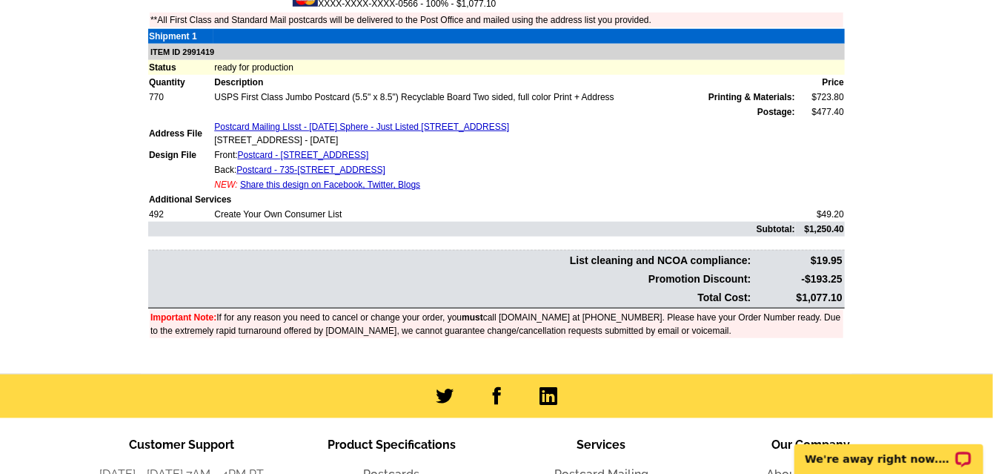
scroll to position [494, 0]
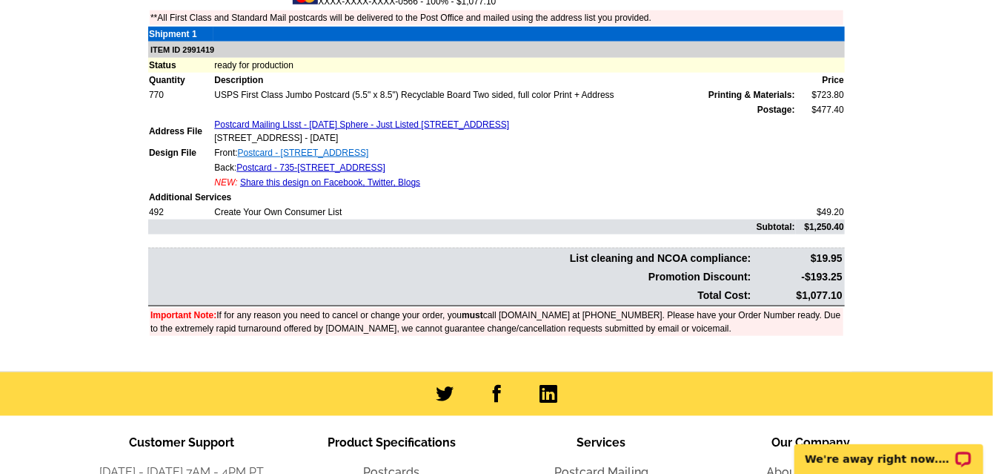
click at [316, 148] on link "Postcard - [STREET_ADDRESS]" at bounding box center [303, 152] width 131 height 10
click at [294, 162] on link "Postcard - 735-[STREET_ADDRESS]" at bounding box center [310, 167] width 149 height 10
